Goal: Navigation & Orientation: Find specific page/section

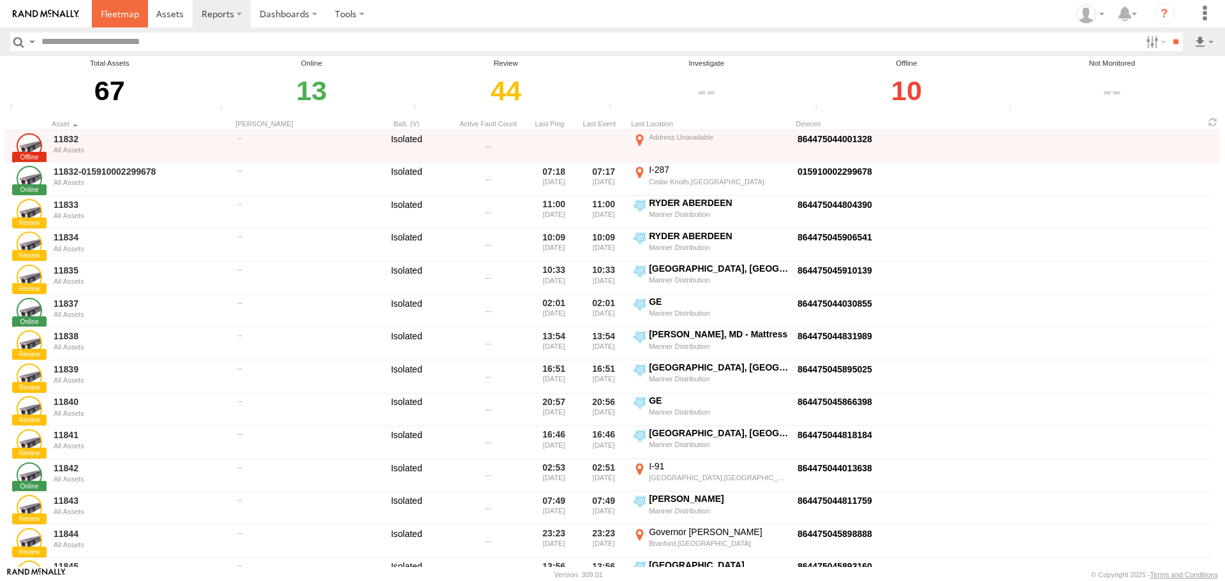
click at [129, 13] on span at bounding box center [120, 14] width 38 height 12
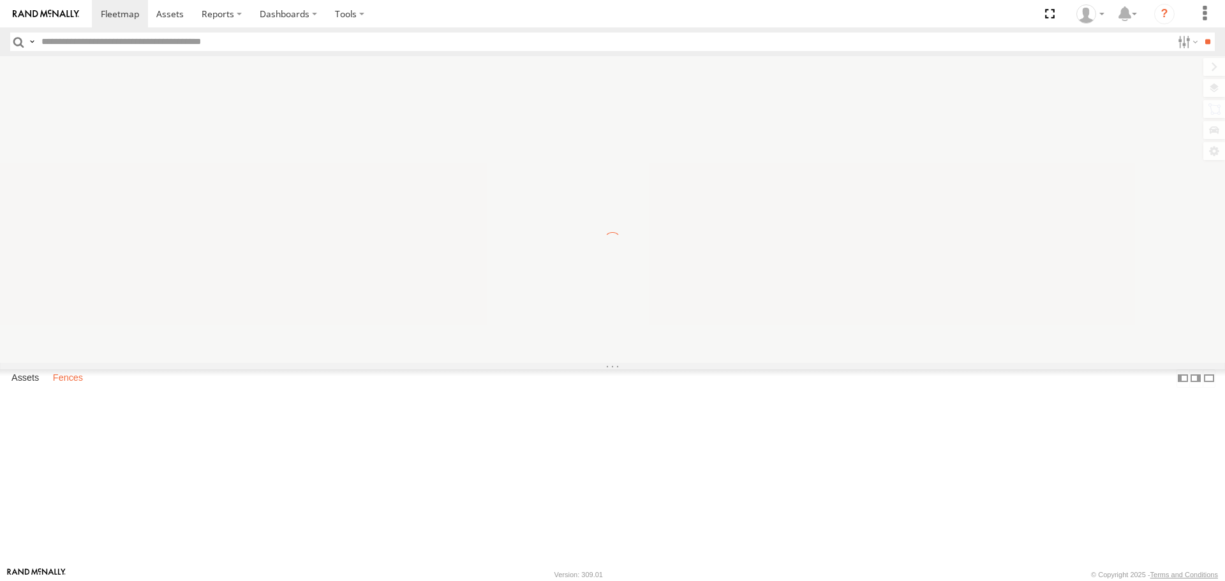
click at [77, 388] on label "Fences" at bounding box center [68, 379] width 43 height 18
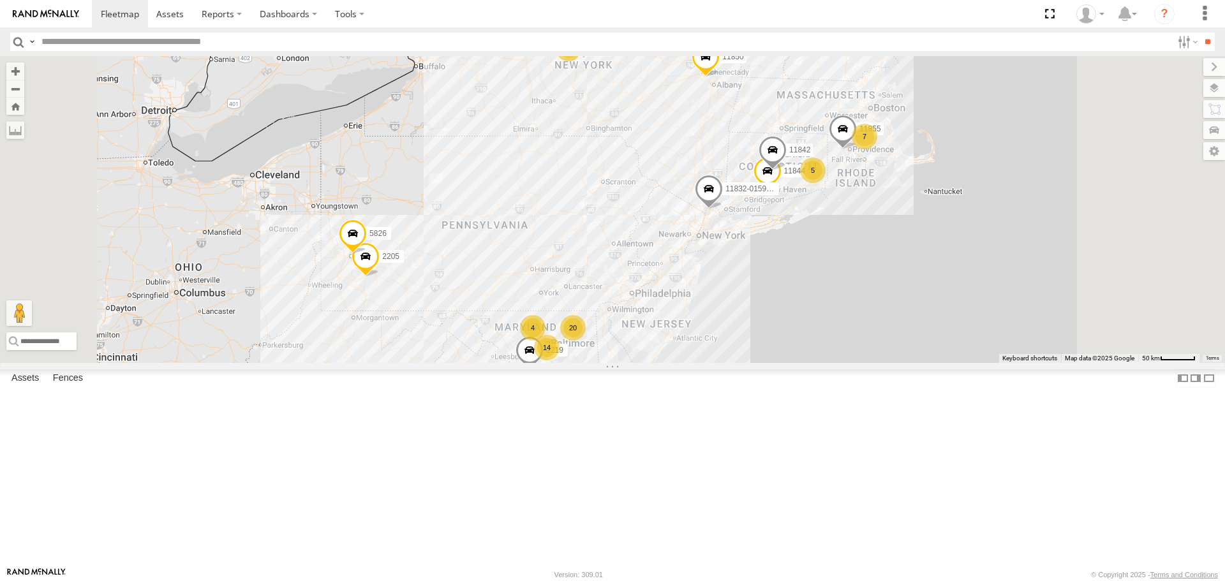
click at [0, 0] on div "[PERSON_NAME], MD - Mattress" at bounding box center [0, 0] width 0 height 0
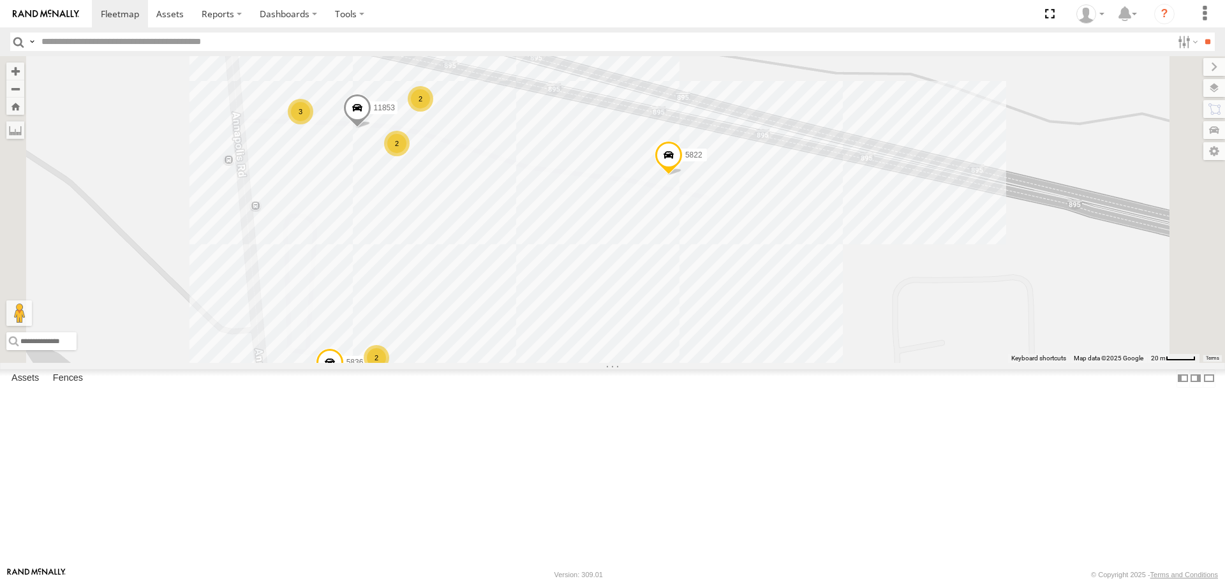
click at [371, 128] on span at bounding box center [357, 111] width 28 height 34
click at [633, 362] on div "5822 11853 2 2 2 3 5836 11853 All Assets Lansdowne, MD - Mattress 39.22982 , -7…" at bounding box center [612, 209] width 1225 height 306
click at [433, 112] on div "2" at bounding box center [421, 99] width 26 height 26
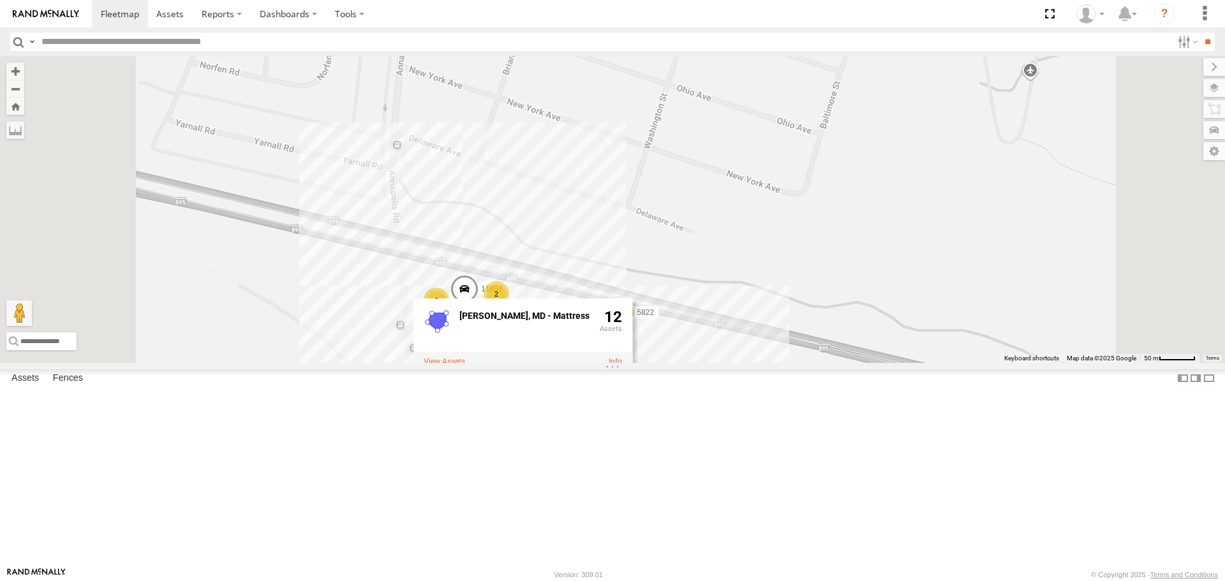
click at [465, 366] on label at bounding box center [443, 361] width 41 height 9
click at [0, 0] on link at bounding box center [0, 0] width 0 height 0
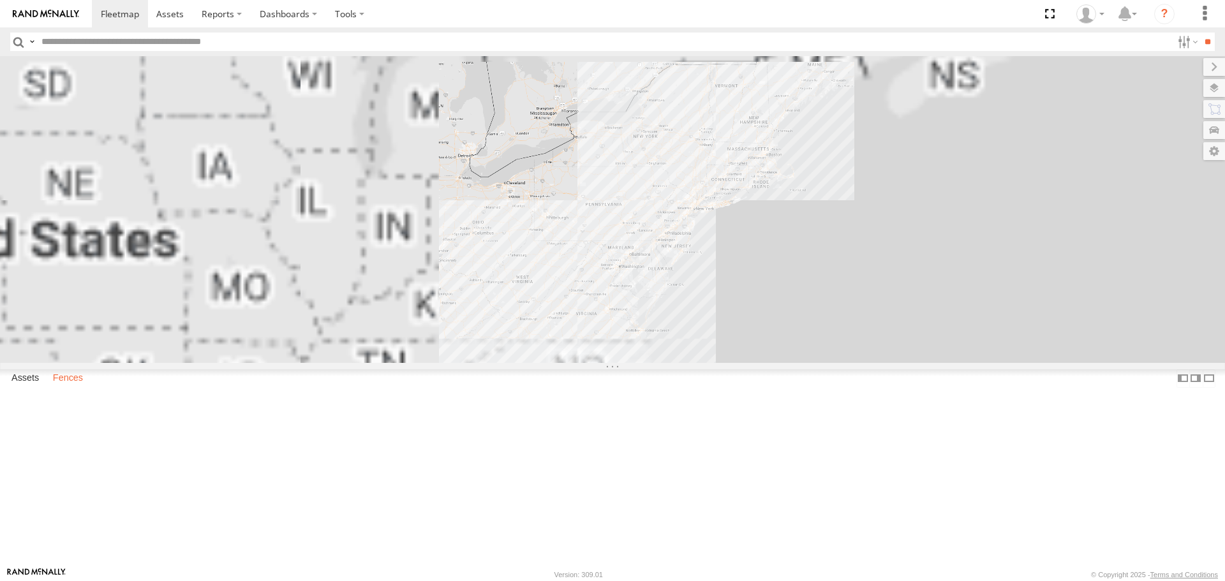
click at [86, 388] on label "Fences" at bounding box center [68, 379] width 43 height 18
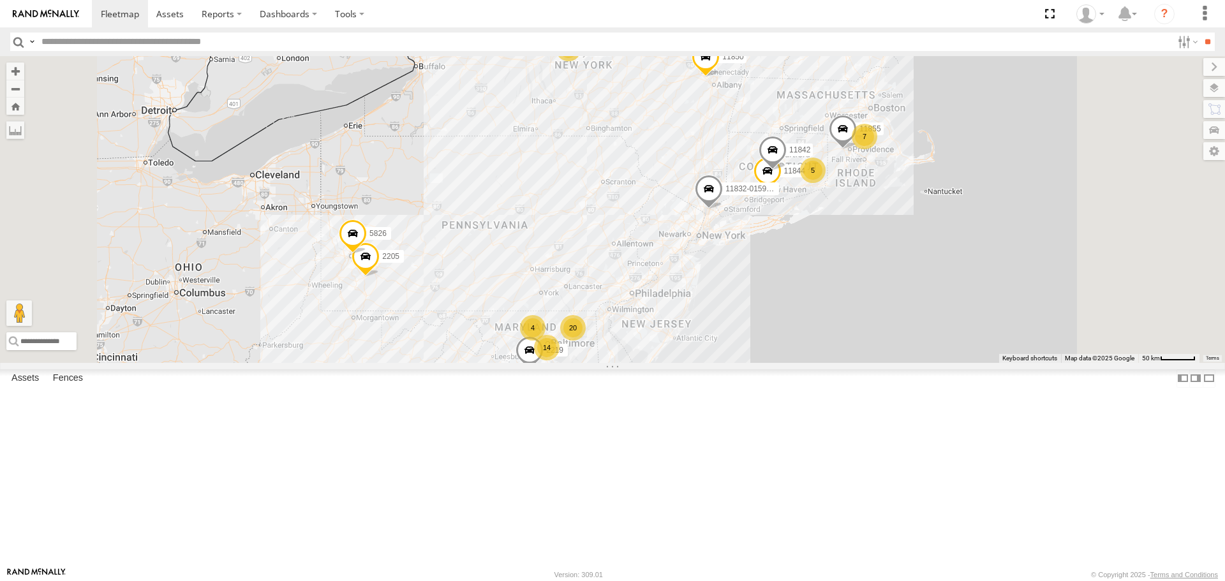
click at [0, 0] on div "[PERSON_NAME], MD - Mattress" at bounding box center [0, 0] width 0 height 0
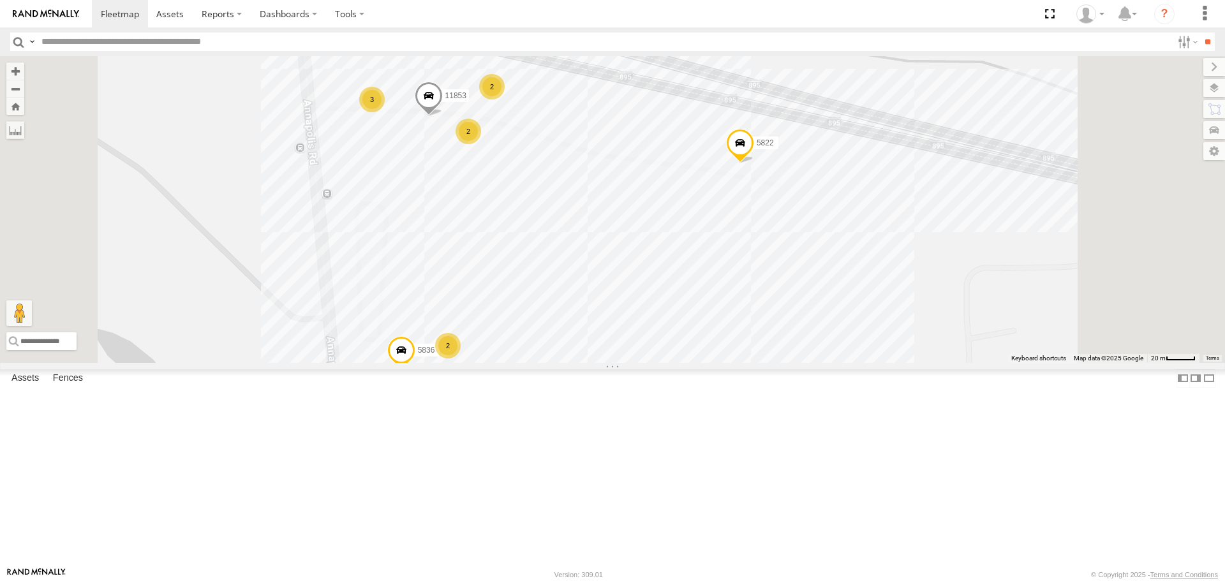
click at [31, 41] on label at bounding box center [32, 42] width 10 height 18
click at [0, 0] on span "Search Query" at bounding box center [0, 0] width 0 height 0
click at [30, 38] on label at bounding box center [32, 42] width 10 height 18
click at [0, 0] on span "Asset ID" at bounding box center [0, 0] width 0 height 0
click at [34, 44] on label at bounding box center [32, 42] width 10 height 18
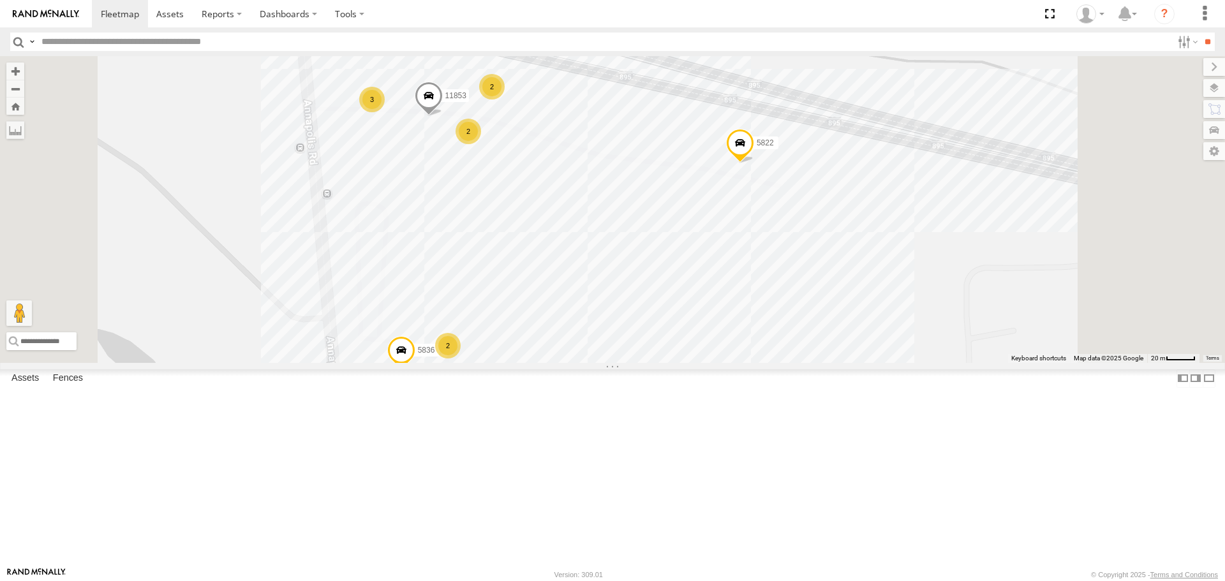
click at [0, 0] on span "Search Query" at bounding box center [0, 0] width 0 height 0
click at [28, 388] on label "Assets" at bounding box center [25, 379] width 40 height 18
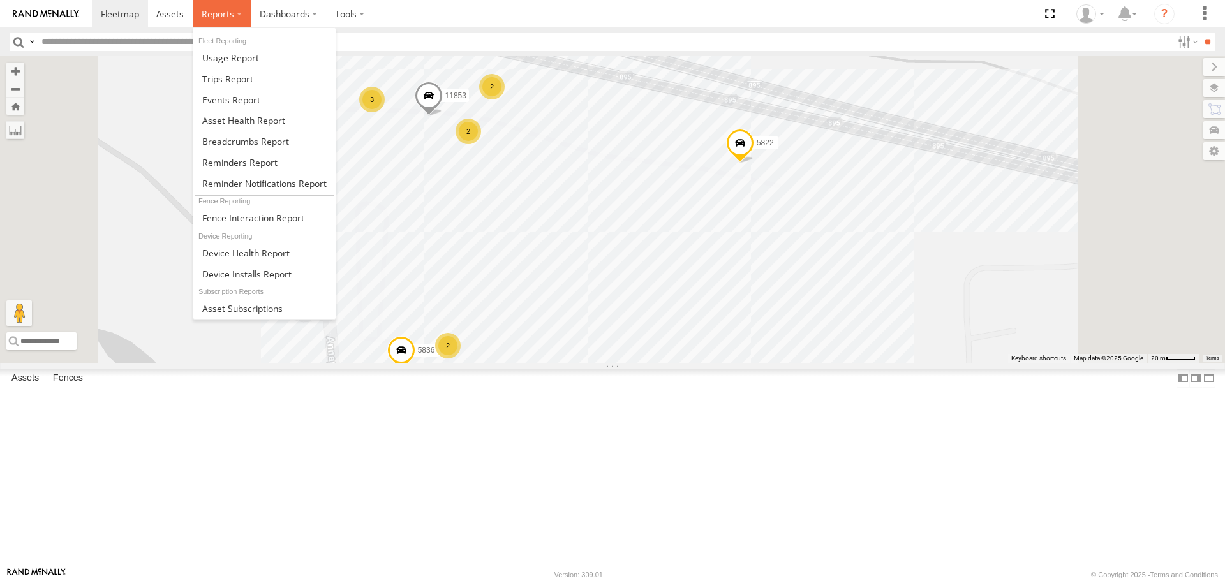
click at [240, 19] on label at bounding box center [222, 13] width 58 height 27
click at [237, 117] on span at bounding box center [243, 120] width 83 height 12
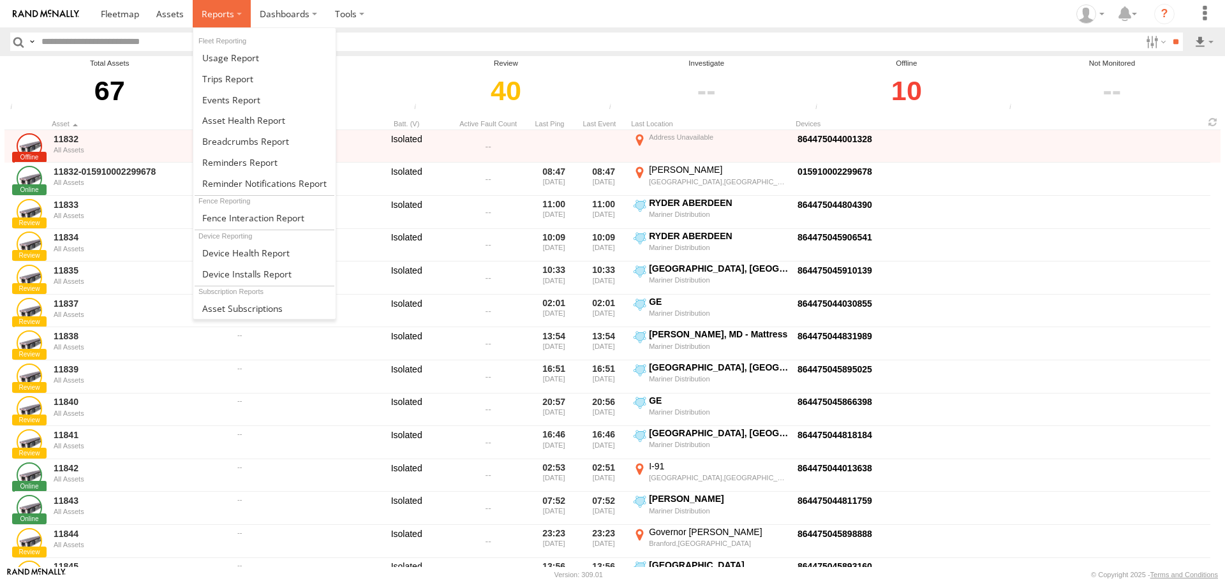
click at [217, 15] on span at bounding box center [218, 14] width 33 height 12
click at [217, 104] on span at bounding box center [231, 100] width 58 height 12
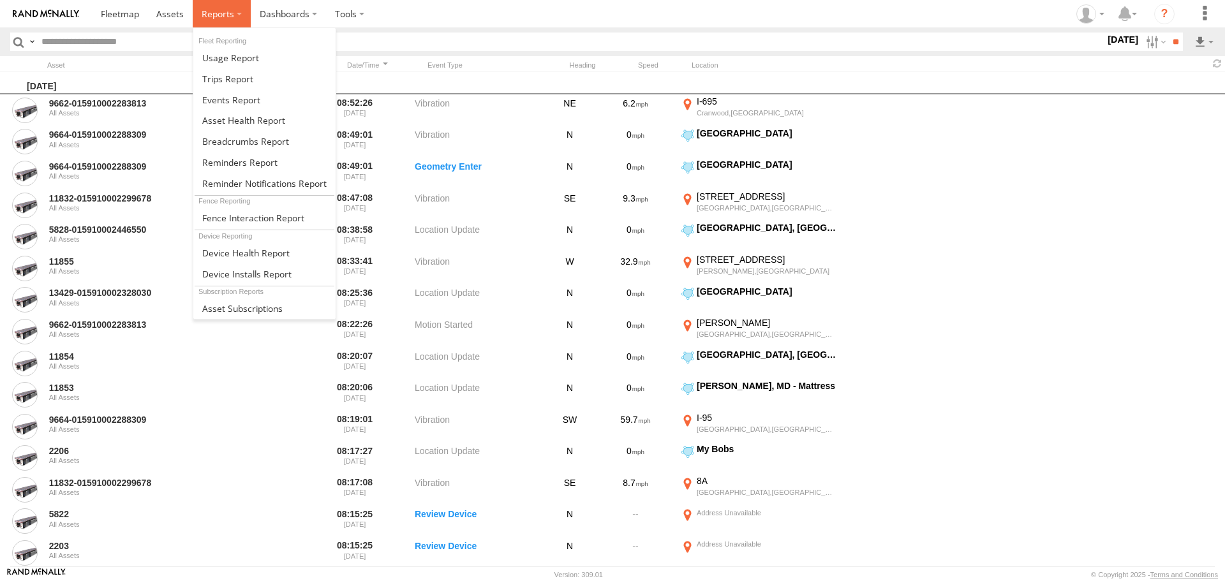
click at [243, 19] on label at bounding box center [222, 13] width 58 height 27
click at [234, 102] on span at bounding box center [231, 100] width 58 height 12
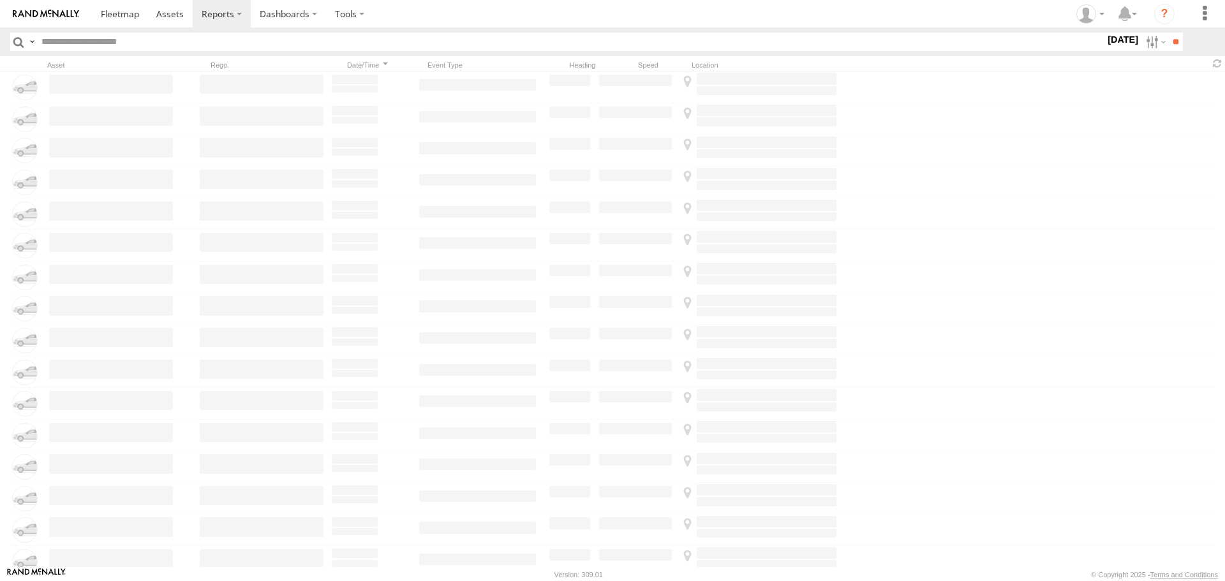
click at [0, 0] on link at bounding box center [0, 0] width 0 height 0
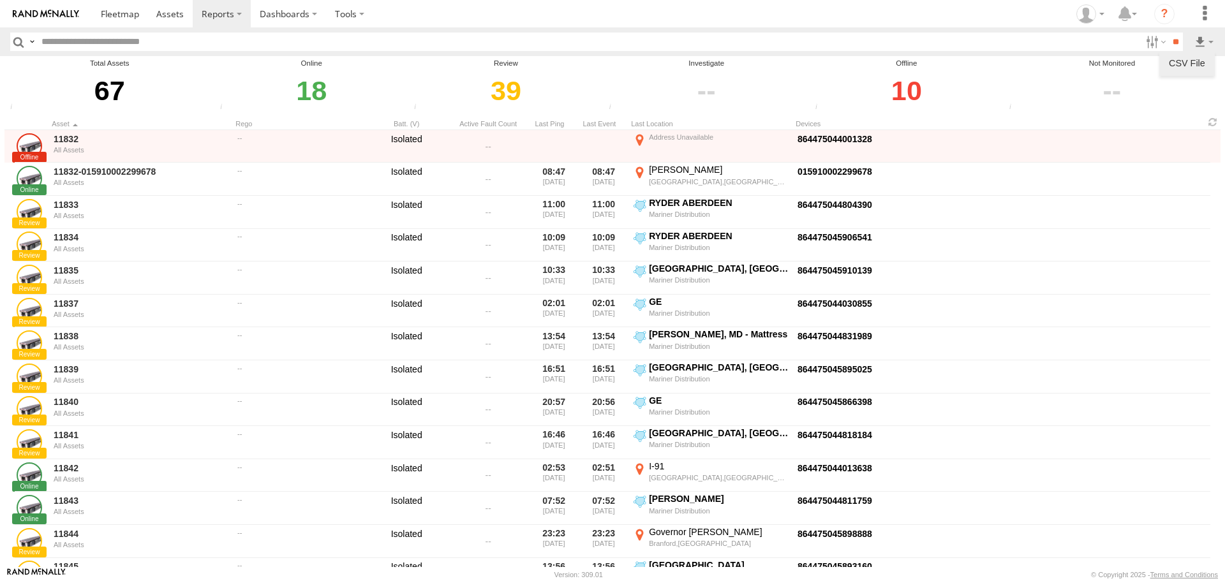
click at [1202, 57] on link at bounding box center [1186, 63] width 45 height 19
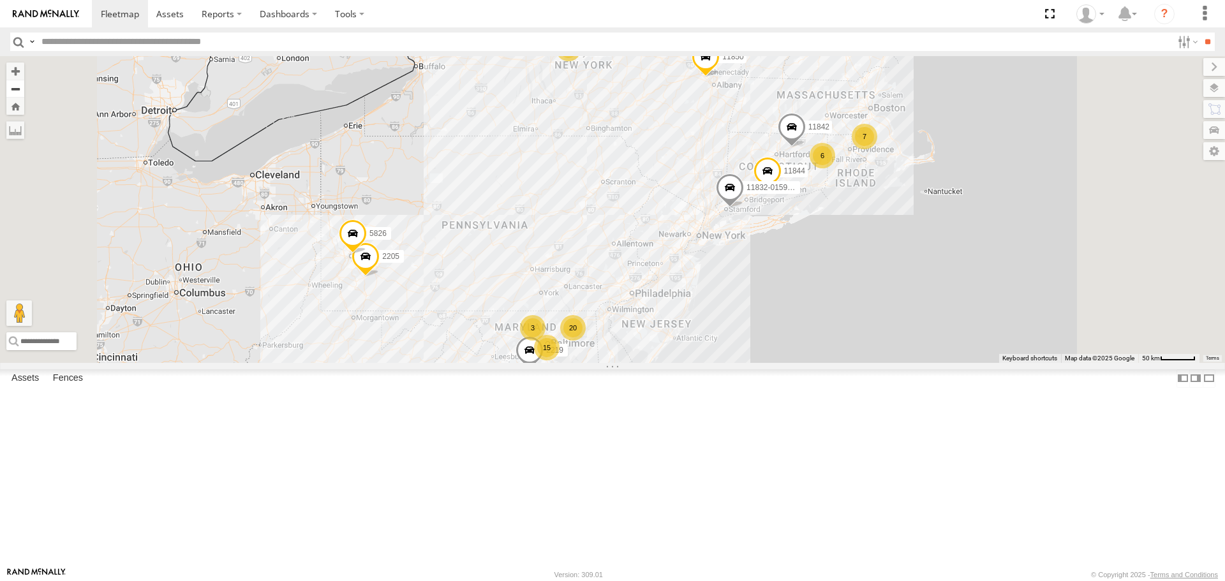
click at [24, 86] on button "Zoom out" at bounding box center [15, 89] width 18 height 18
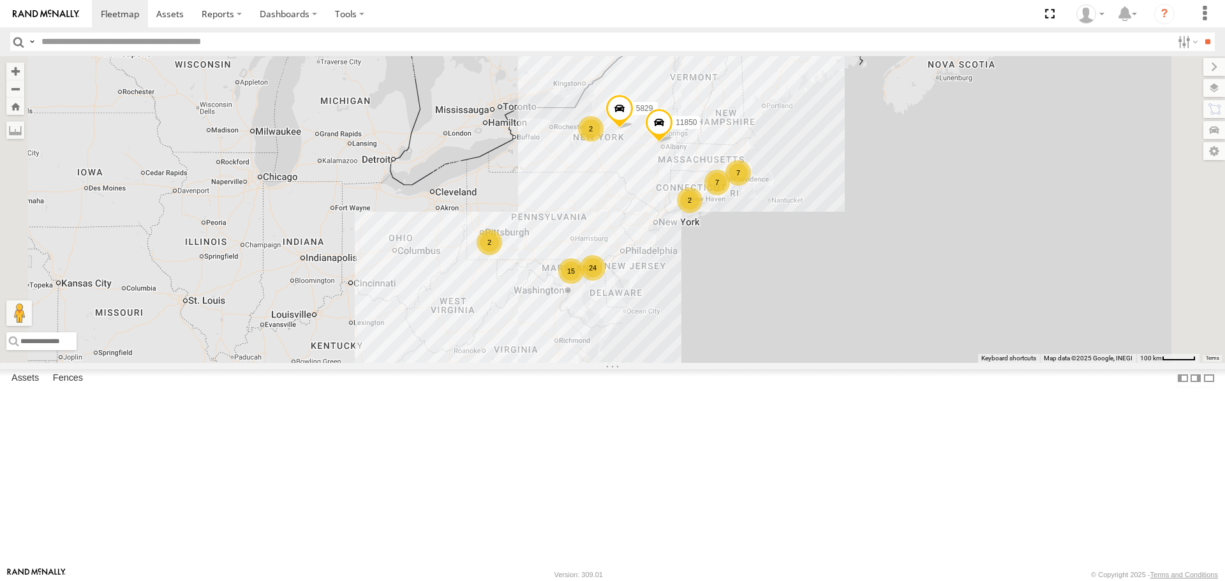
click at [603, 142] on div "2" at bounding box center [591, 129] width 26 height 26
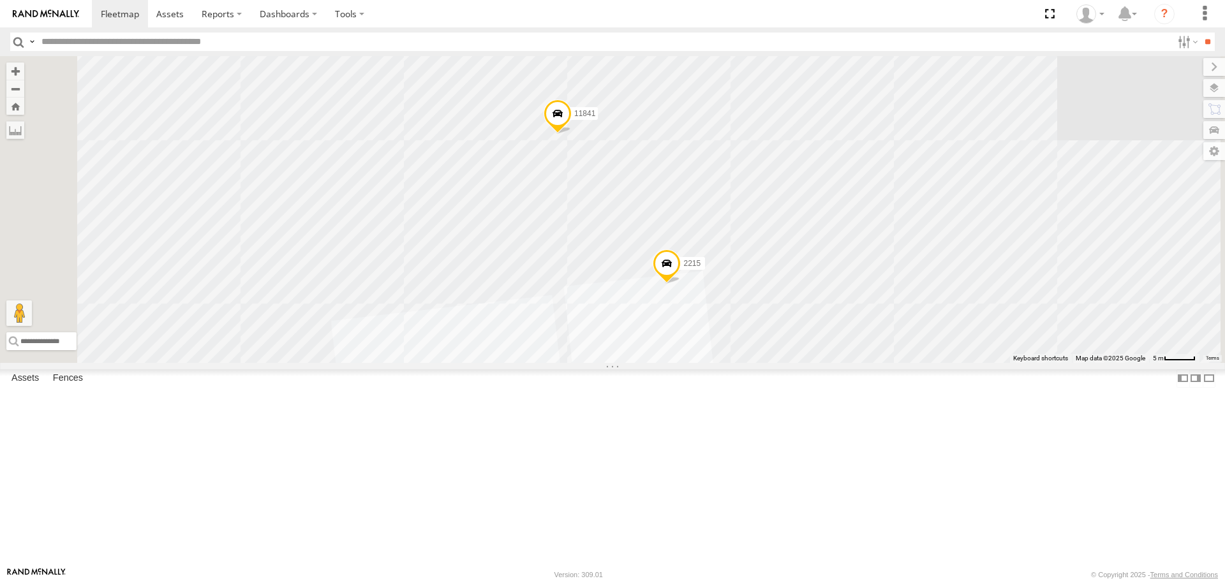
click at [571, 135] on span at bounding box center [557, 117] width 28 height 34
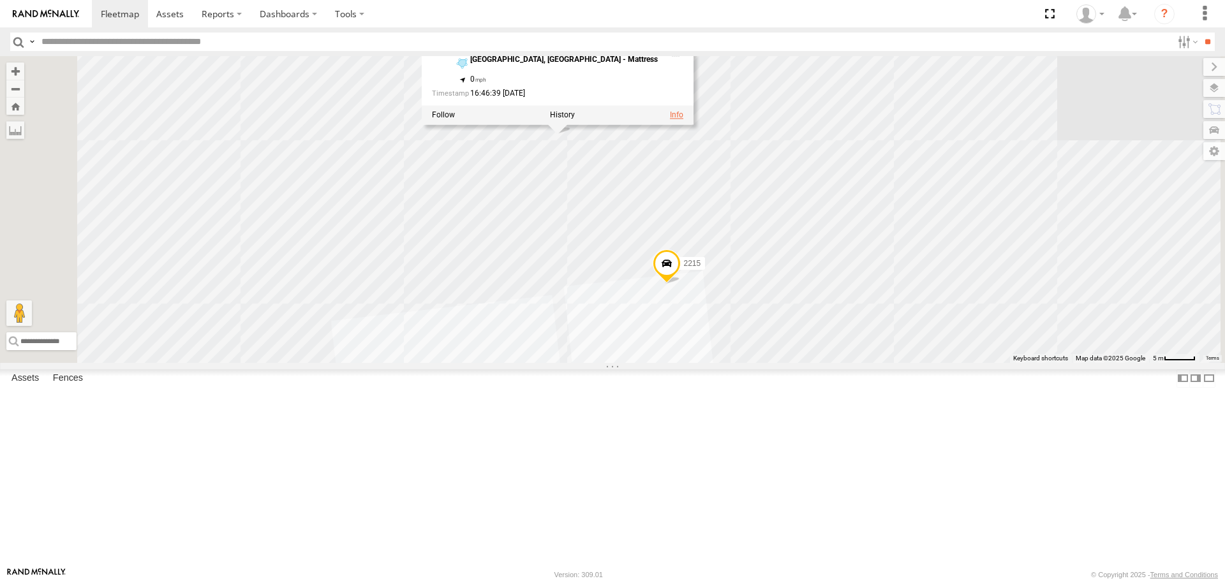
click at [683, 120] on link at bounding box center [676, 115] width 13 height 9
